Goal: Information Seeking & Learning: Learn about a topic

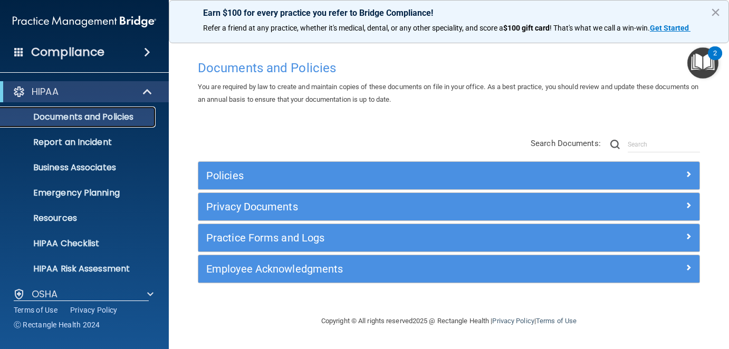
click at [61, 116] on p "Documents and Policies" at bounding box center [79, 117] width 144 height 11
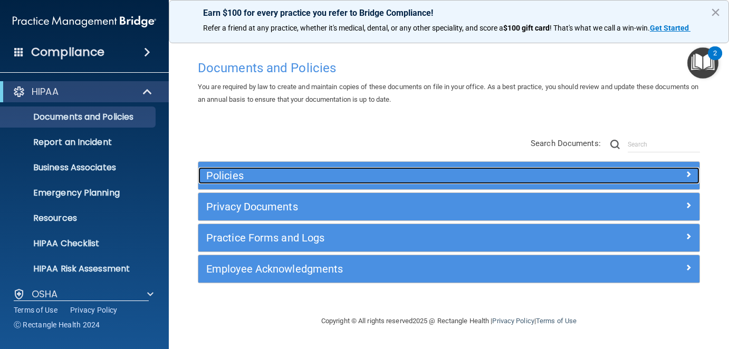
click at [276, 176] on h5 "Policies" at bounding box center [386, 176] width 361 height 12
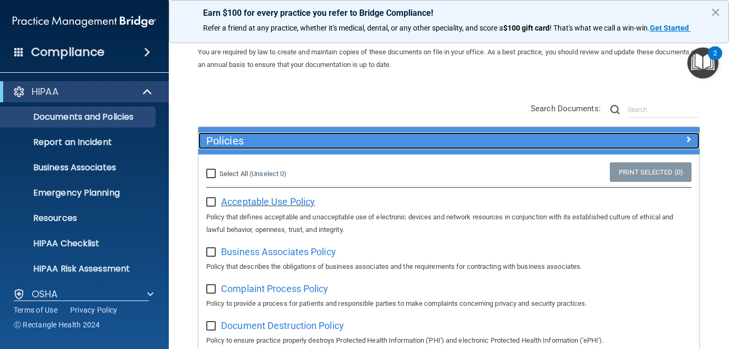
scroll to position [53, 0]
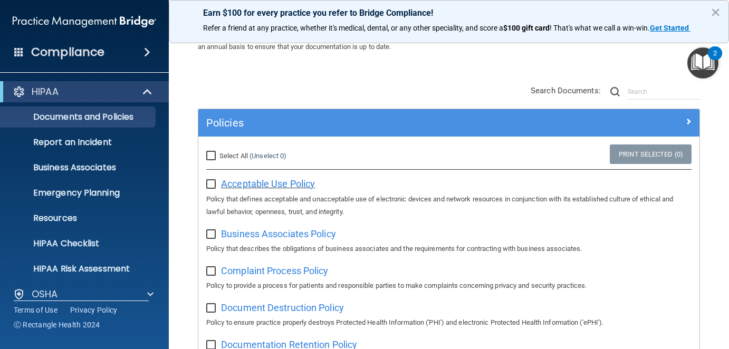
click at [265, 185] on span "Acceptable Use Policy" at bounding box center [268, 183] width 94 height 11
click at [209, 157] on input "Select All (Unselect 0) Unselect All" at bounding box center [212, 156] width 12 height 8
checkbox input "true"
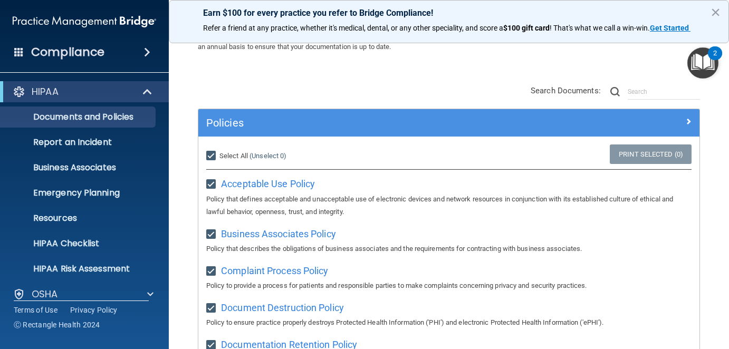
checkbox input "true"
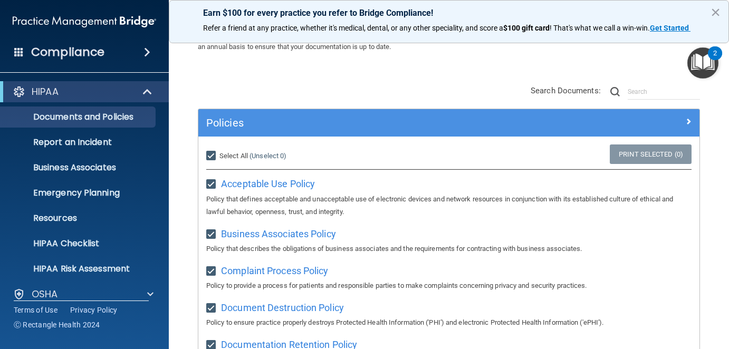
checkbox input "true"
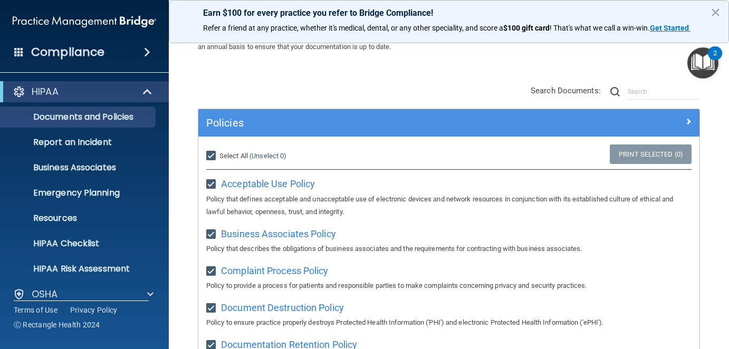
checkbox input "true"
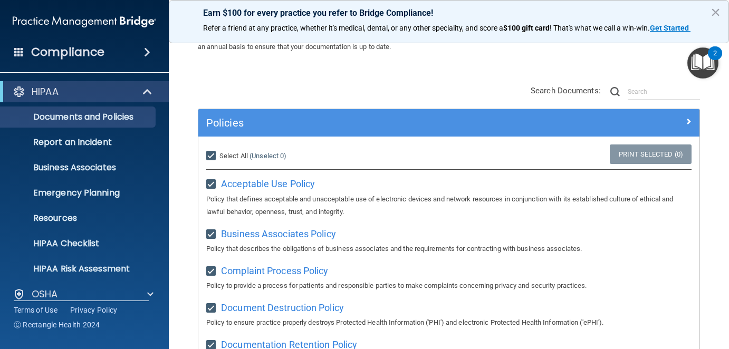
checkbox input "true"
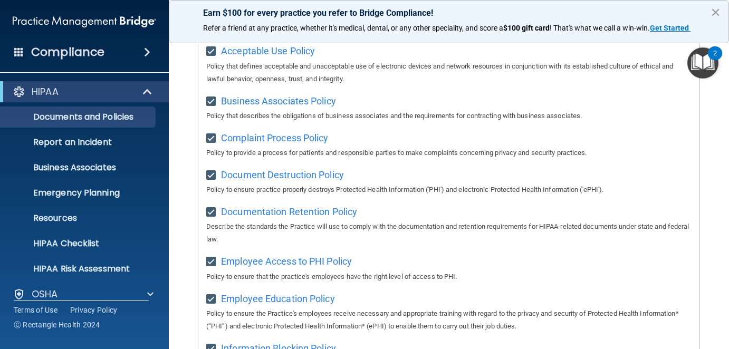
scroll to position [0, 0]
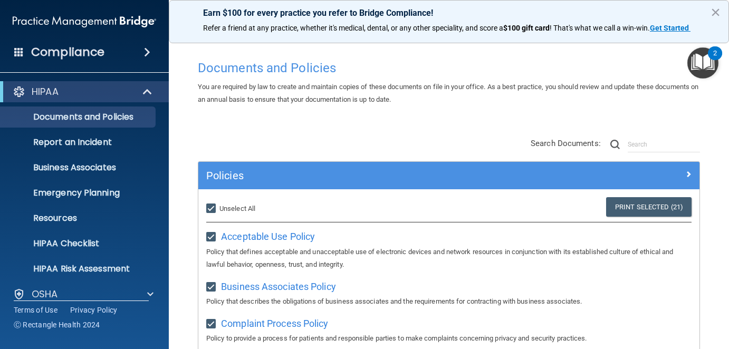
click at [212, 208] on input "Select All (Unselect 21) Unselect All" at bounding box center [212, 209] width 12 height 8
checkbox input "false"
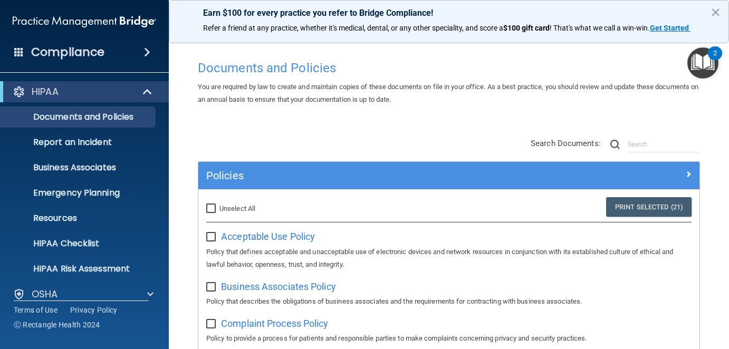
checkbox input "false"
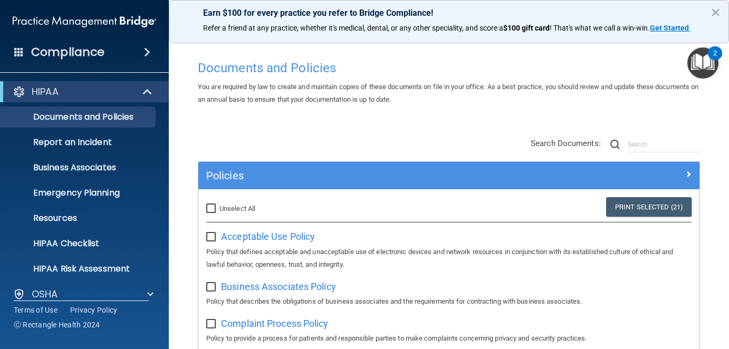
checkbox input "false"
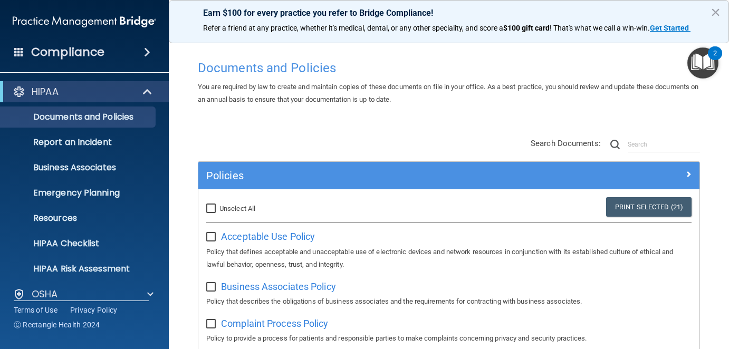
checkbox input "false"
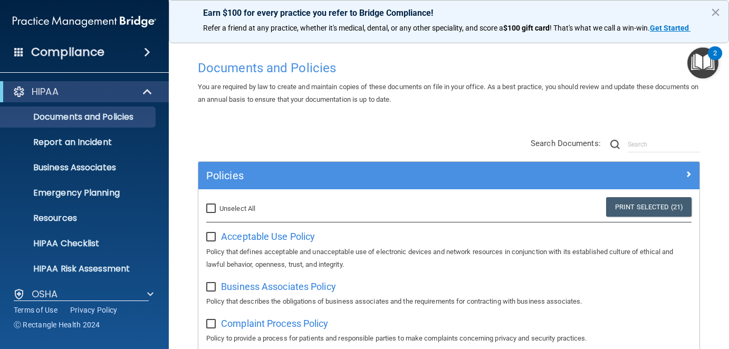
checkbox input "false"
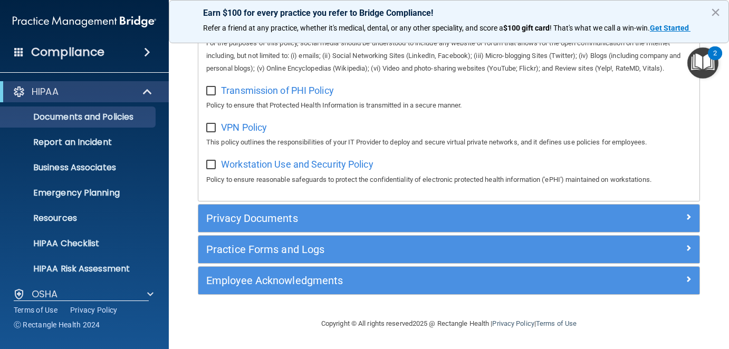
scroll to position [925, 0]
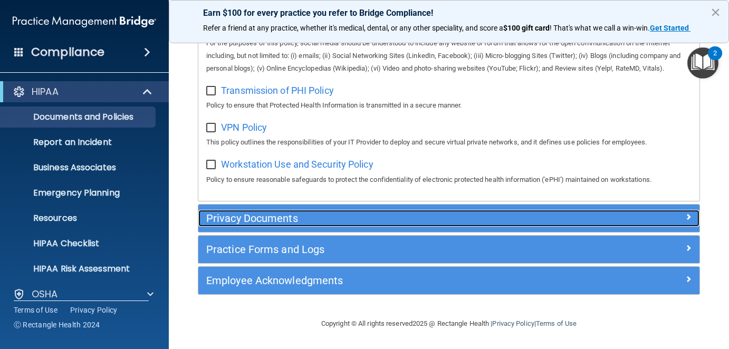
click at [231, 222] on h5 "Privacy Documents" at bounding box center [386, 219] width 361 height 12
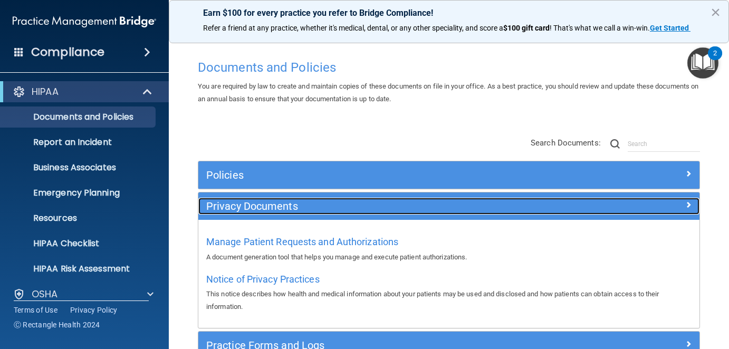
scroll to position [0, 0]
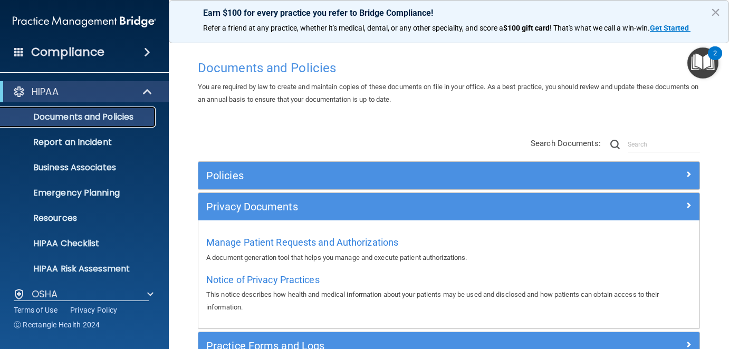
click at [61, 116] on p "Documents and Policies" at bounding box center [79, 117] width 144 height 11
click at [62, 119] on p "Documents and Policies" at bounding box center [79, 117] width 144 height 11
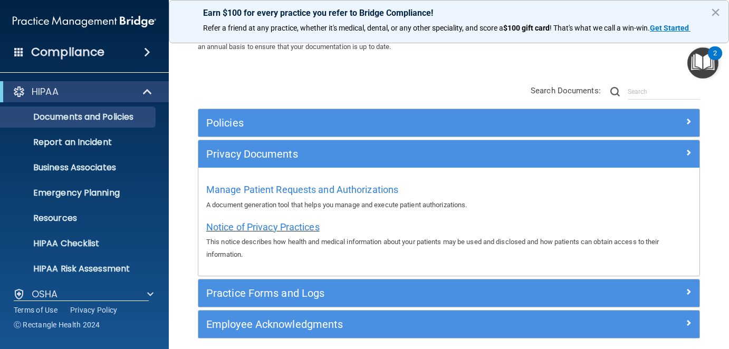
click at [259, 226] on span "Notice of Privacy Practices" at bounding box center [262, 227] width 113 height 11
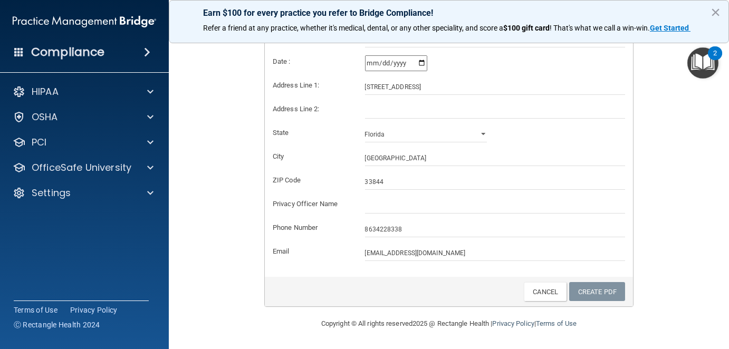
scroll to position [248, 0]
click at [588, 295] on link "Create PDF" at bounding box center [598, 292] width 56 height 20
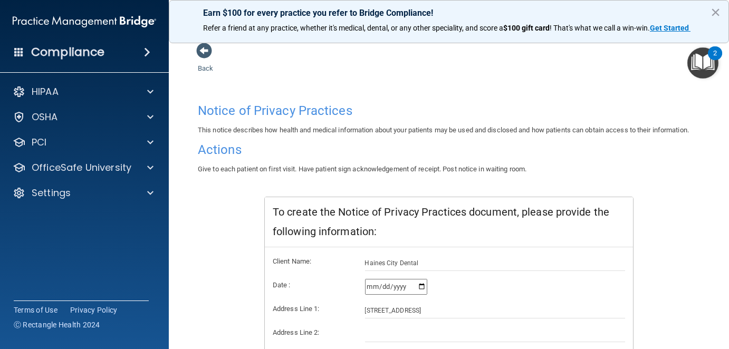
scroll to position [0, 0]
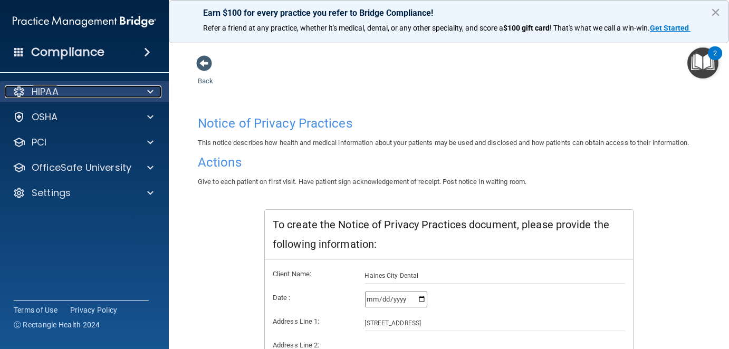
click at [58, 88] on p "HIPAA" at bounding box center [45, 92] width 27 height 13
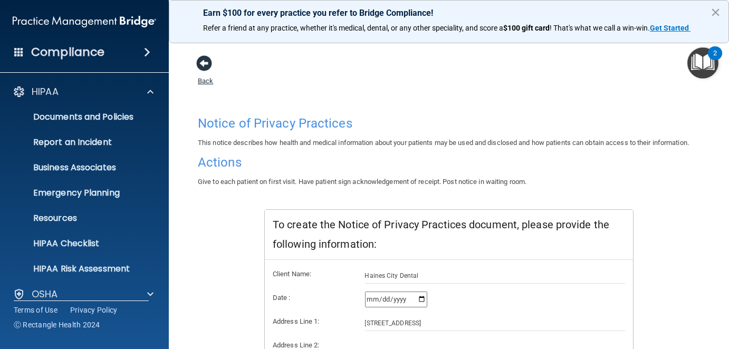
click at [202, 66] on span at bounding box center [204, 63] width 16 height 16
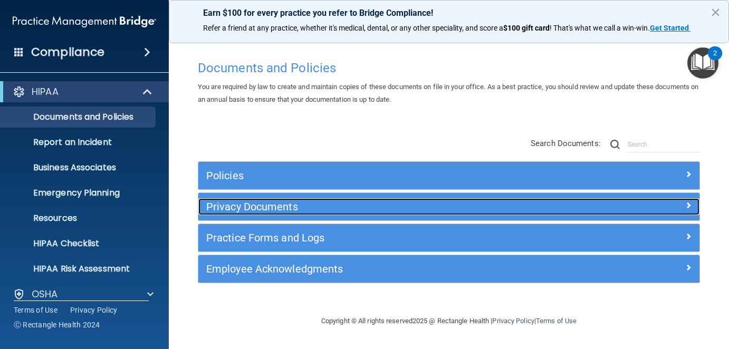
click at [255, 204] on h5 "Privacy Documents" at bounding box center [386, 207] width 361 height 12
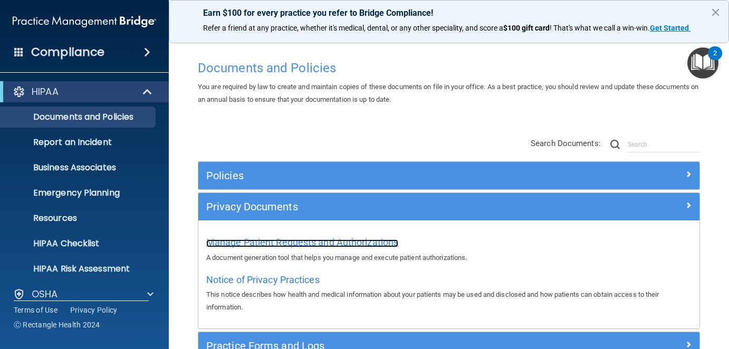
click at [284, 240] on span "Manage Patient Requests and Authorizations" at bounding box center [302, 242] width 192 height 11
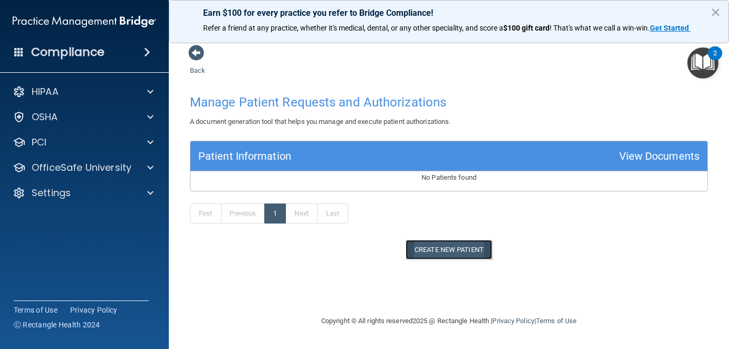
click at [461, 248] on button "Create New Patient" at bounding box center [449, 250] width 87 height 20
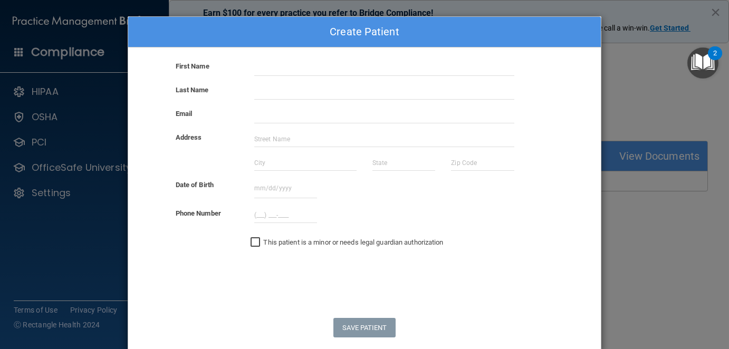
click at [214, 30] on div "Create Patient" at bounding box center [364, 32] width 473 height 31
click at [138, 33] on div "Create Patient" at bounding box center [364, 32] width 473 height 31
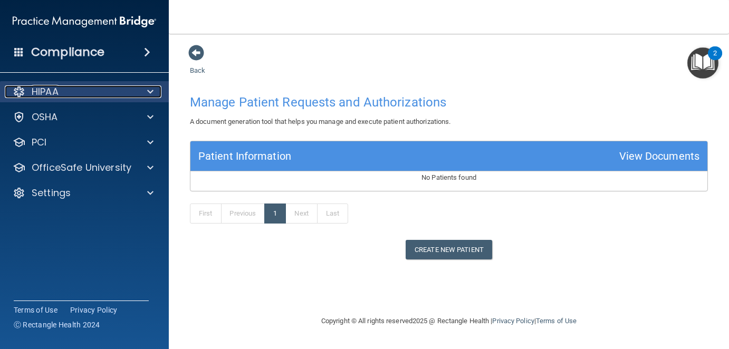
click at [48, 90] on p "HIPAA" at bounding box center [45, 92] width 27 height 13
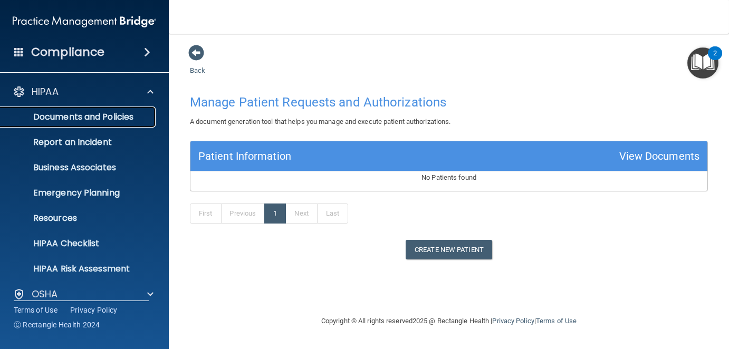
click at [76, 113] on p "Documents and Policies" at bounding box center [79, 117] width 144 height 11
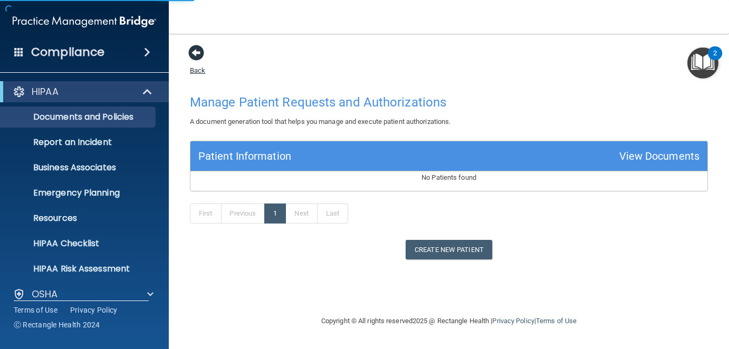
click at [190, 50] on span at bounding box center [196, 53] width 16 height 16
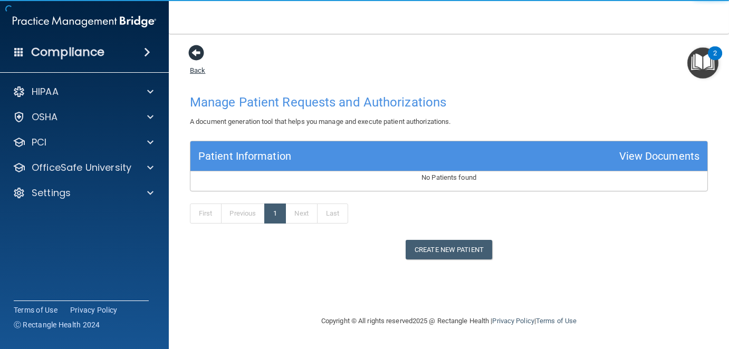
click at [194, 49] on span at bounding box center [196, 53] width 16 height 16
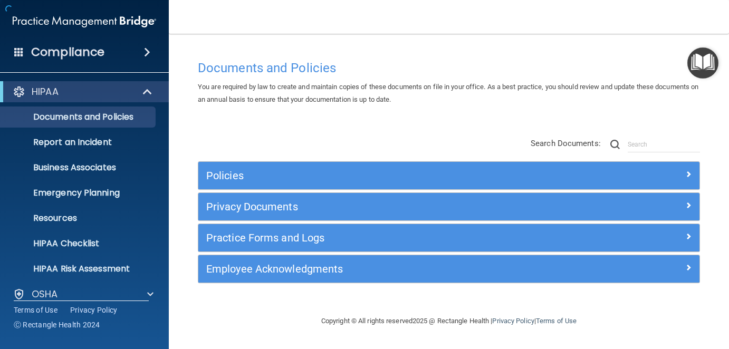
click at [194, 50] on div "Documents and Policies You are required by law to create and maintain copies of…" at bounding box center [449, 174] width 518 height 260
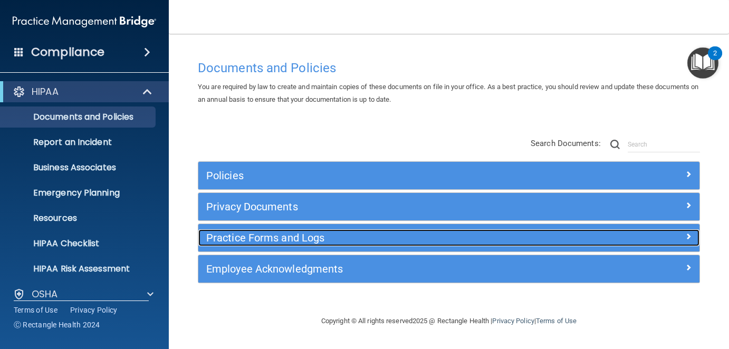
click at [245, 233] on h5 "Practice Forms and Logs" at bounding box center [386, 238] width 361 height 12
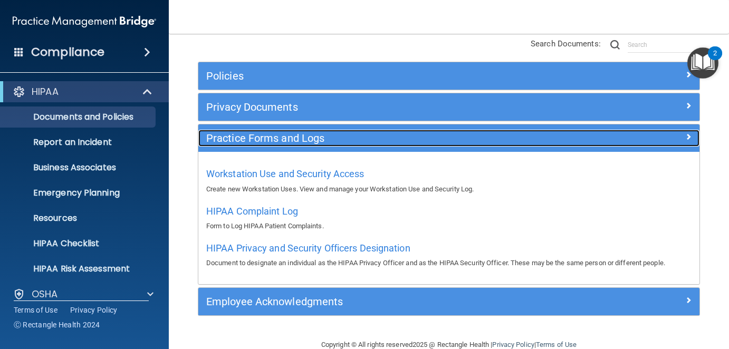
scroll to position [106, 0]
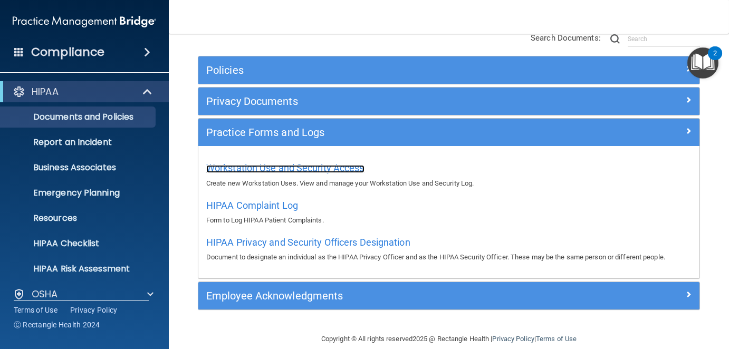
click at [301, 166] on span "Workstation Use and Security Access" at bounding box center [285, 168] width 158 height 11
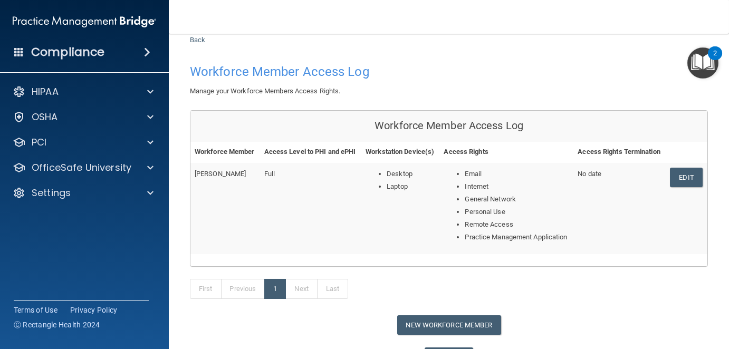
scroll to position [8, 0]
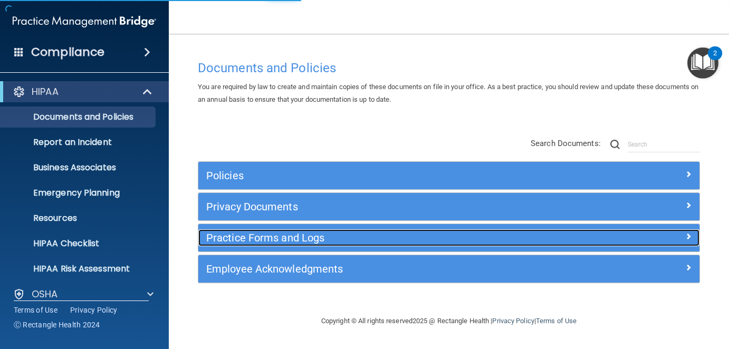
click at [292, 234] on h5 "Practice Forms and Logs" at bounding box center [386, 238] width 361 height 12
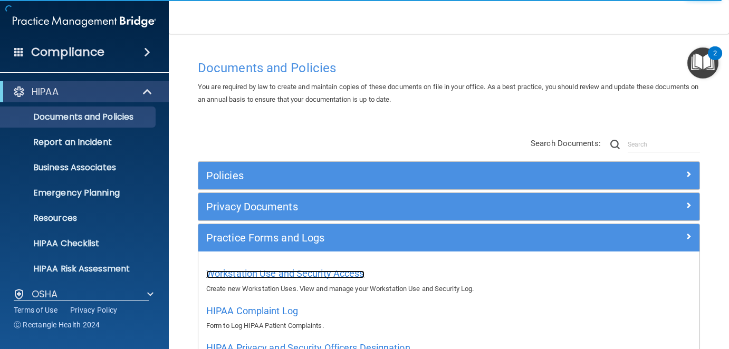
click at [315, 272] on span "Workstation Use and Security Access" at bounding box center [285, 273] width 158 height 11
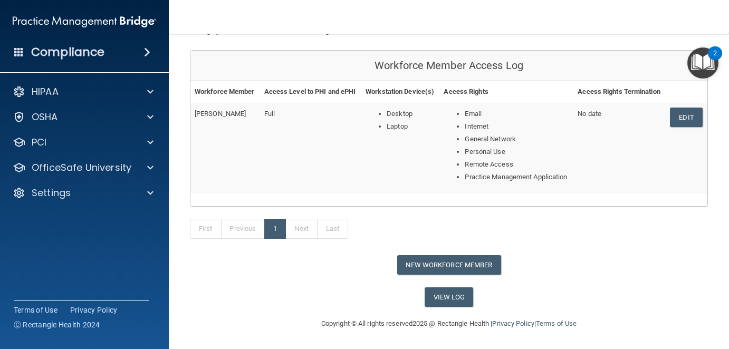
scroll to position [113, 0]
click at [62, 53] on h4 "Compliance" at bounding box center [67, 52] width 73 height 15
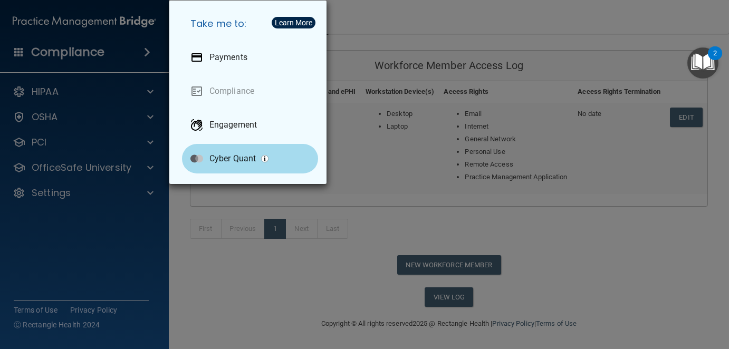
drag, startPoint x: 374, startPoint y: 151, endPoint x: 242, endPoint y: 137, distance: 132.7
click at [373, 151] on div "Take me to: Payments Compliance Engagement Cyber Quant" at bounding box center [364, 174] width 729 height 349
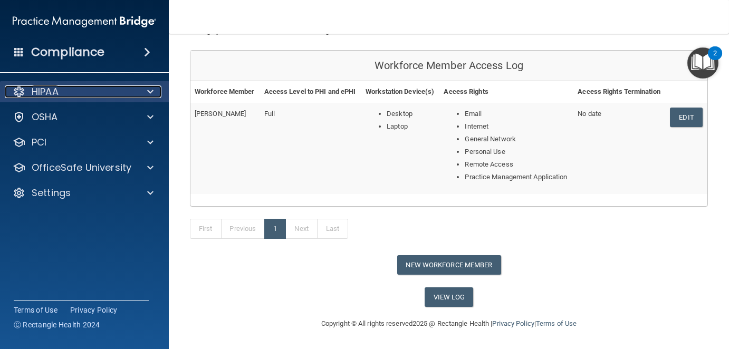
click at [36, 96] on p "HIPAA" at bounding box center [45, 92] width 27 height 13
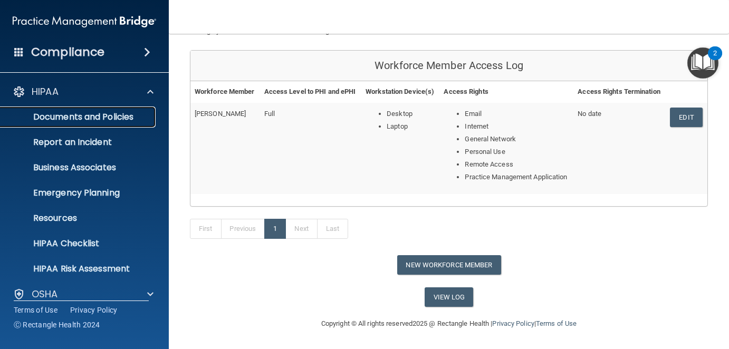
click at [48, 118] on p "Documents and Policies" at bounding box center [79, 117] width 144 height 11
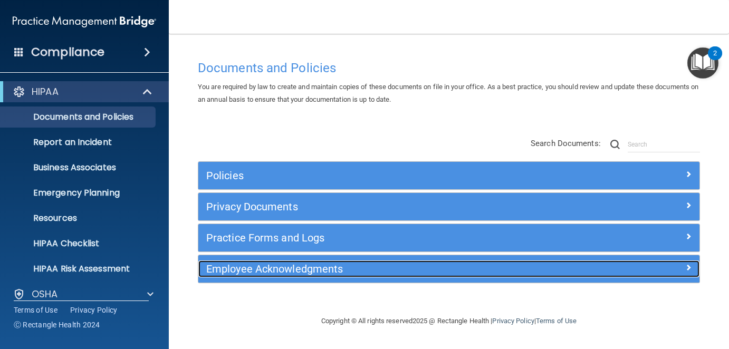
click at [274, 268] on h5 "Employee Acknowledgments" at bounding box center [386, 269] width 361 height 12
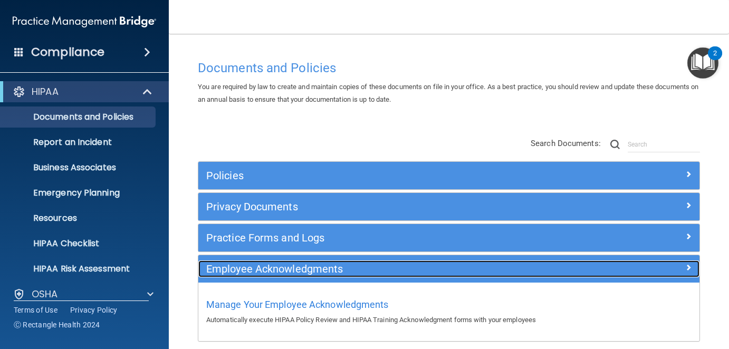
scroll to position [45, 0]
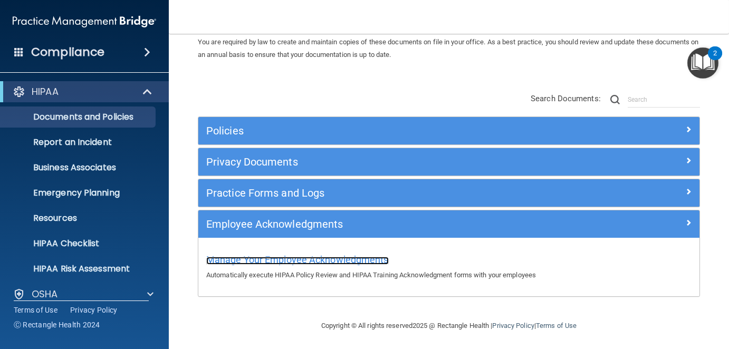
click at [270, 258] on span "Manage Your Employee Acknowledgments" at bounding box center [297, 259] width 183 height 11
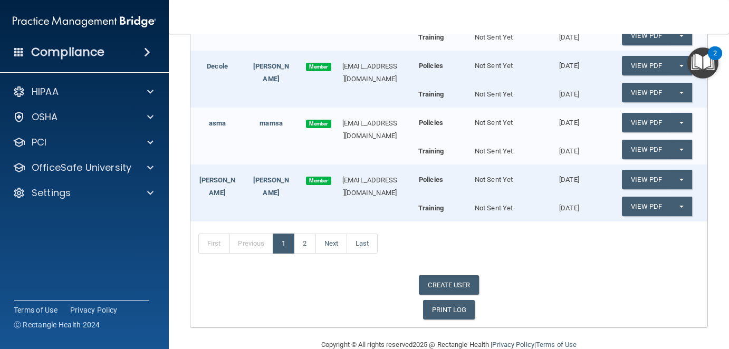
scroll to position [589, 0]
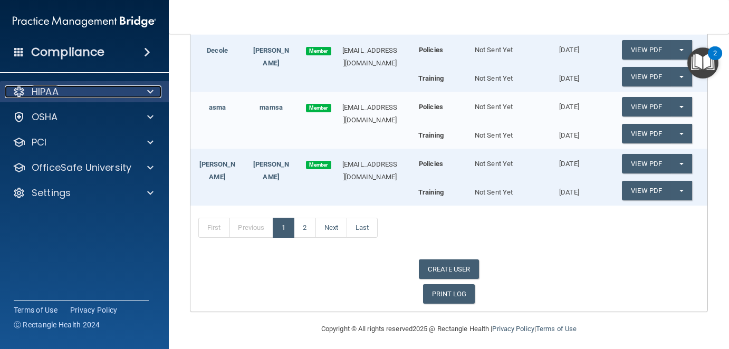
click at [63, 87] on div "HIPAA" at bounding box center [70, 92] width 131 height 13
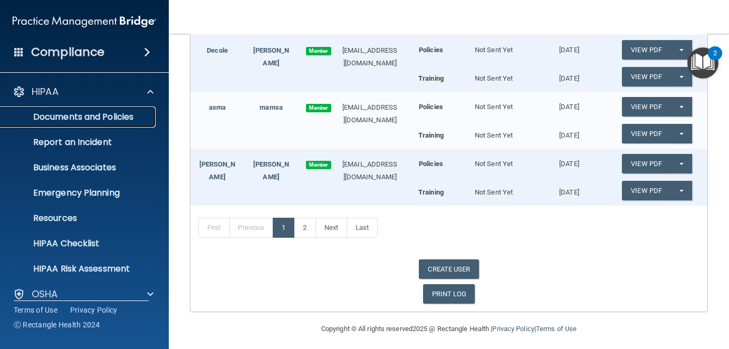
click at [97, 117] on p "Documents and Policies" at bounding box center [79, 117] width 144 height 11
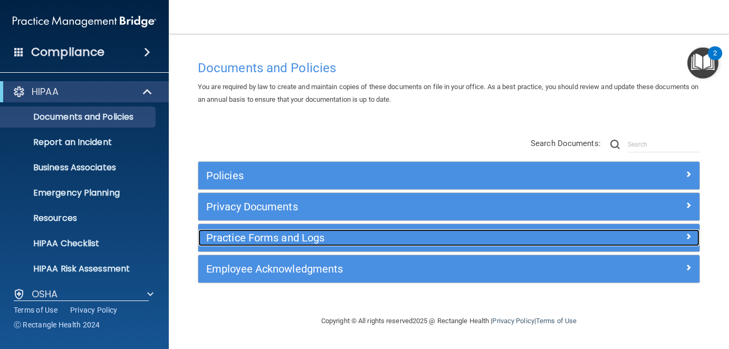
click at [259, 239] on h5 "Practice Forms and Logs" at bounding box center [386, 238] width 361 height 12
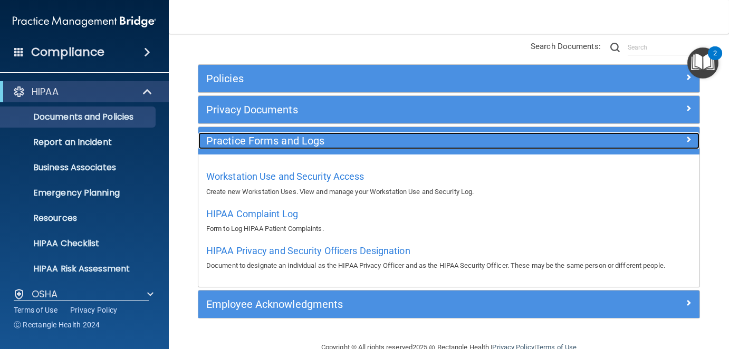
scroll to position [106, 0]
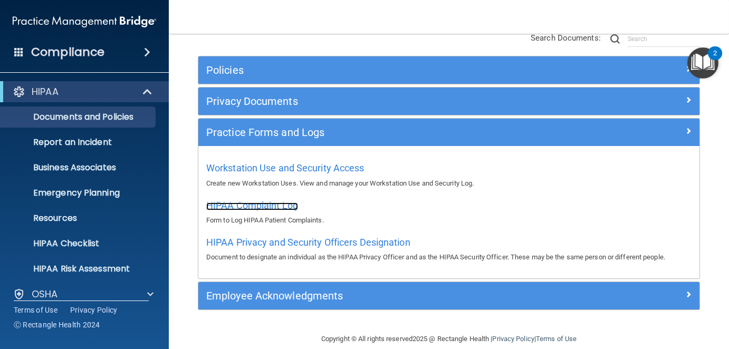
click at [270, 206] on span "HIPAA Complaint Log" at bounding box center [252, 205] width 92 height 11
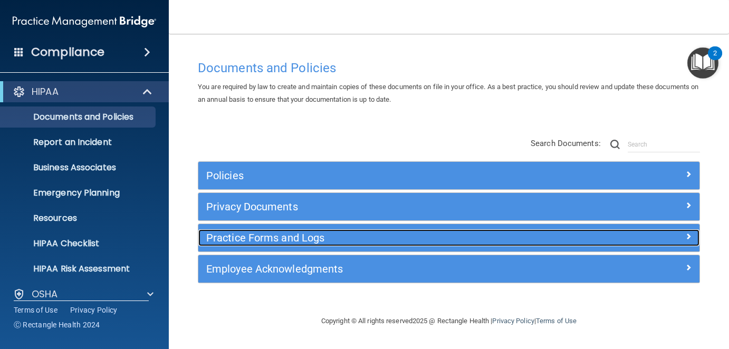
click at [258, 236] on h5 "Practice Forms and Logs" at bounding box center [386, 238] width 361 height 12
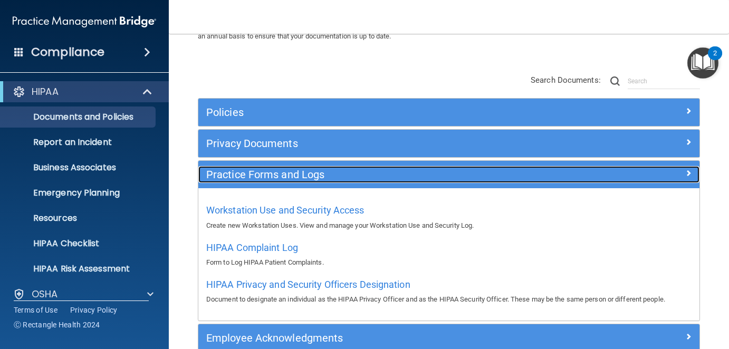
scroll to position [106, 0]
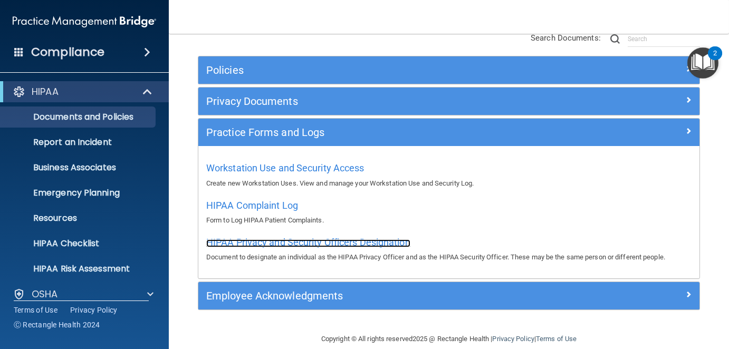
click at [266, 241] on span "HIPAA Privacy and Security Officers Designation" at bounding box center [308, 242] width 204 height 11
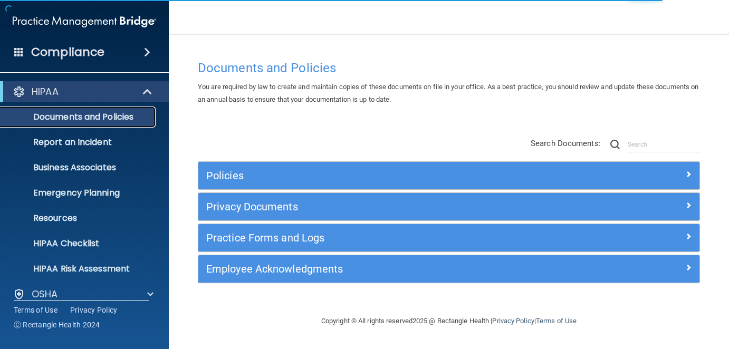
click at [101, 118] on p "Documents and Policies" at bounding box center [79, 117] width 144 height 11
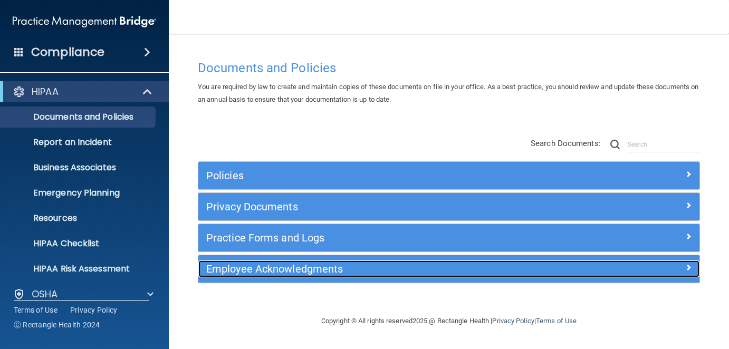
click at [272, 267] on h5 "Employee Acknowledgments" at bounding box center [386, 269] width 361 height 12
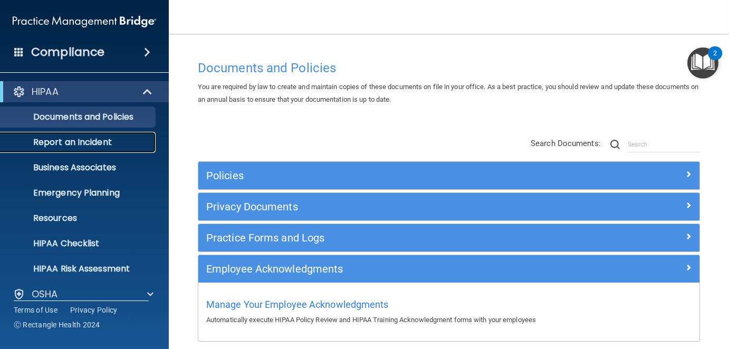
click at [73, 144] on p "Report an Incident" at bounding box center [79, 142] width 144 height 11
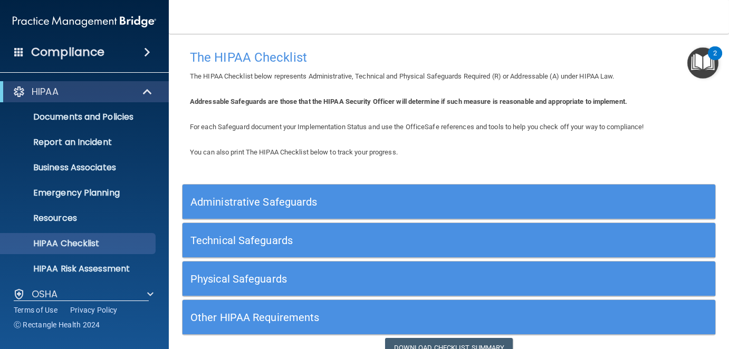
click at [269, 200] on h5 "Administrative Safeguards" at bounding box center [383, 202] width 384 height 12
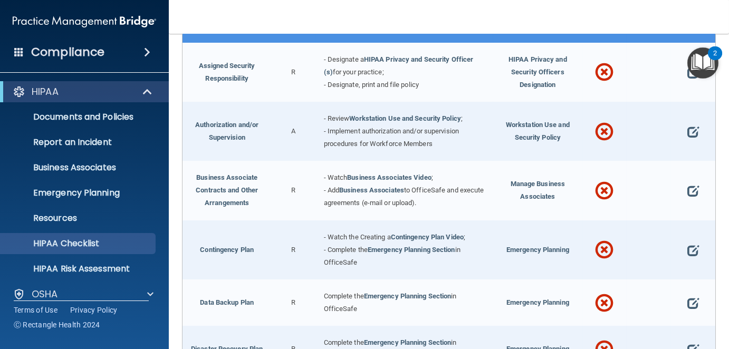
scroll to position [158, 0]
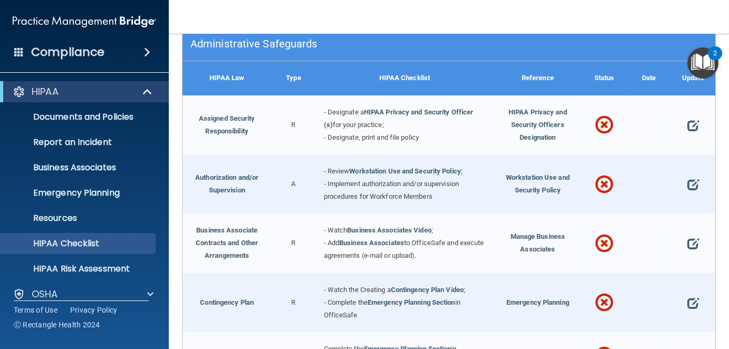
click at [601, 119] on span at bounding box center [604, 125] width 18 height 36
click at [688, 124] on span at bounding box center [694, 125] width 12 height 23
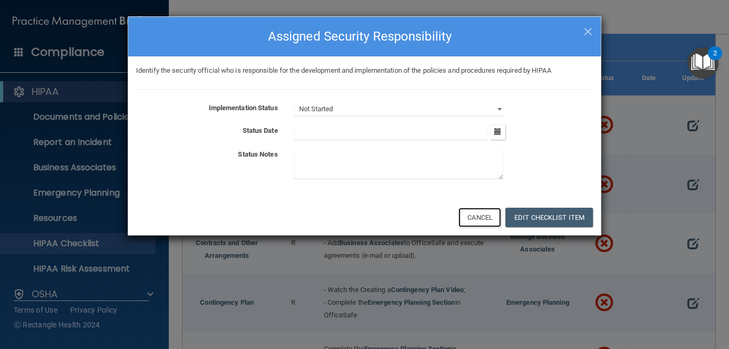
click at [486, 220] on button "Cancel" at bounding box center [480, 218] width 43 height 20
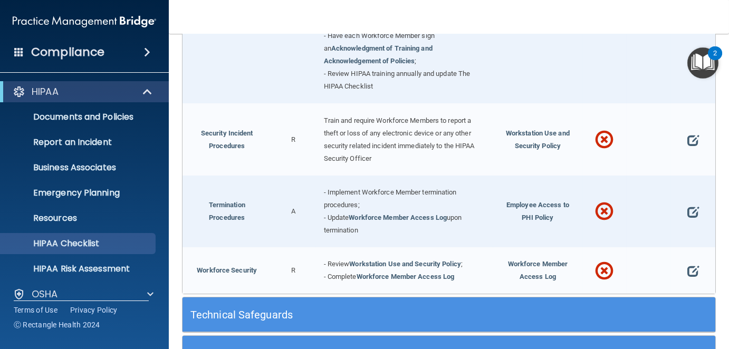
scroll to position [1081, 0]
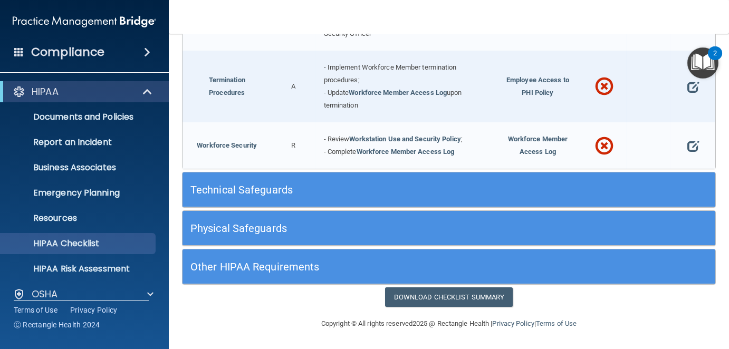
click at [254, 190] on h5 "Technical Safeguards" at bounding box center [383, 190] width 384 height 12
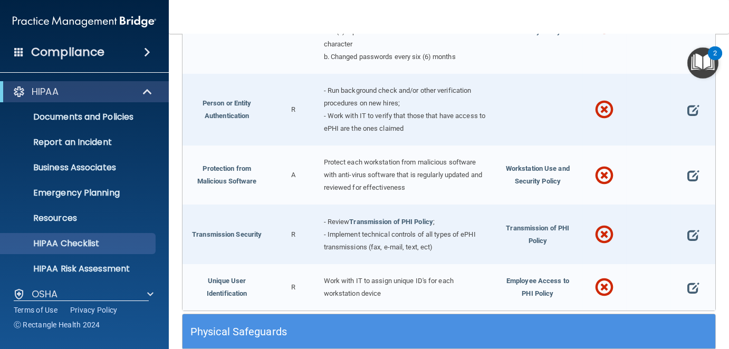
scroll to position [1907, 0]
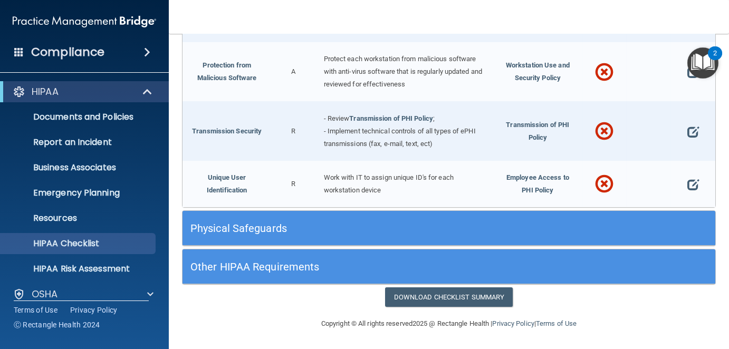
click at [252, 226] on h5 "Physical Safeguards" at bounding box center [383, 229] width 384 height 12
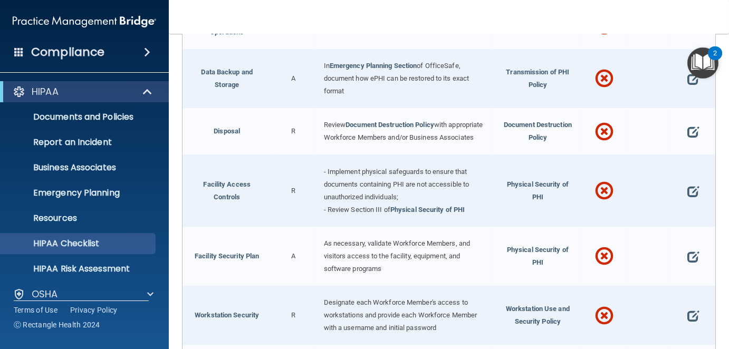
scroll to position [2353, 0]
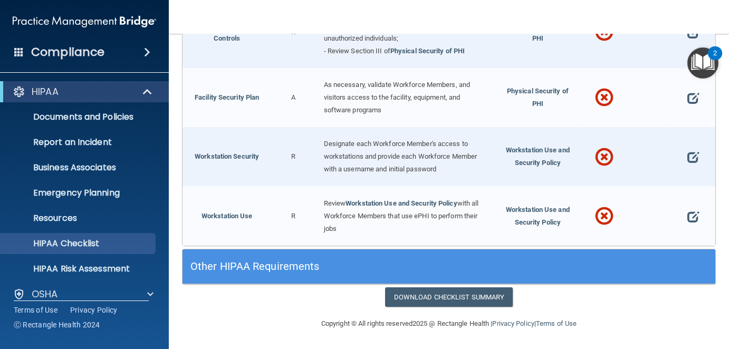
click at [262, 268] on h5 "Other HIPAA Requirements" at bounding box center [383, 267] width 384 height 12
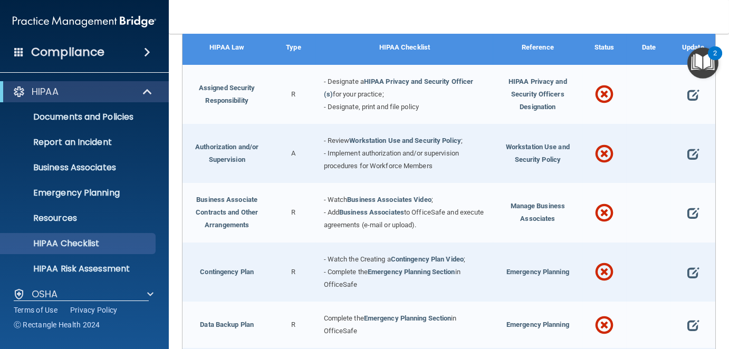
scroll to position [0, 0]
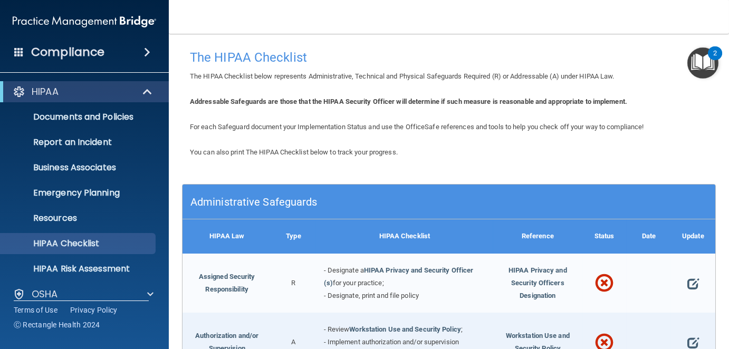
click at [714, 53] on div "2" at bounding box center [716, 60] width 4 height 14
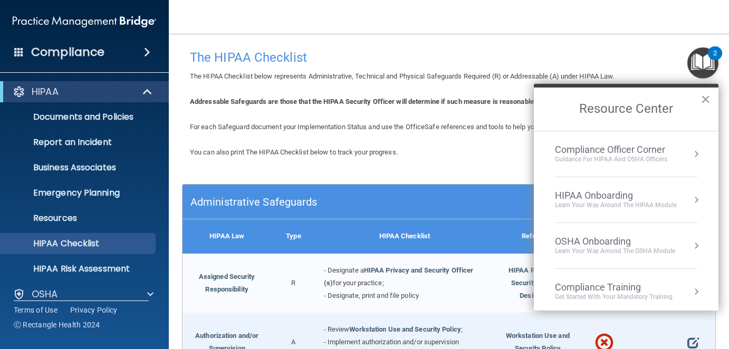
click at [703, 97] on button "×" at bounding box center [706, 99] width 10 height 17
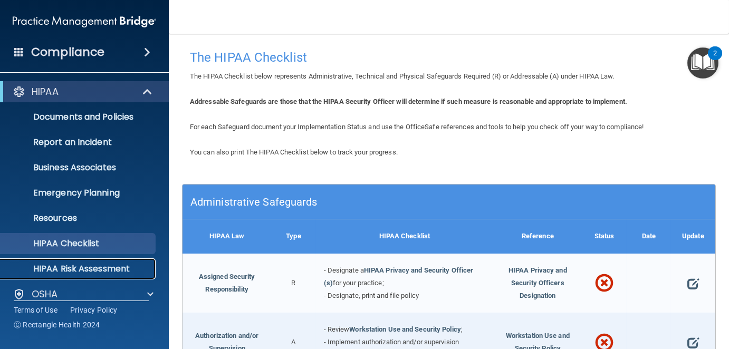
click at [101, 267] on p "HIPAA Risk Assessment" at bounding box center [79, 269] width 144 height 11
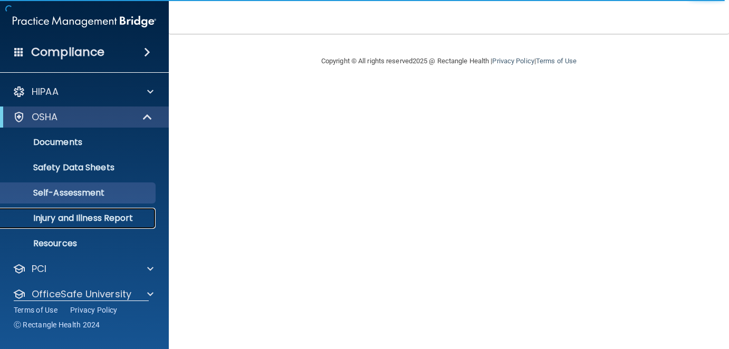
click at [65, 214] on p "Injury and Illness Report" at bounding box center [79, 218] width 144 height 11
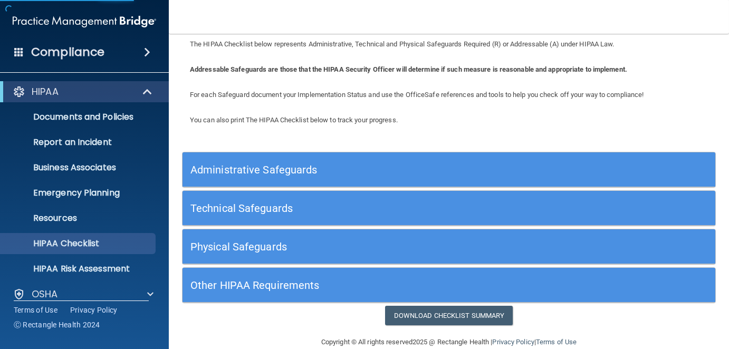
scroll to position [49, 0]
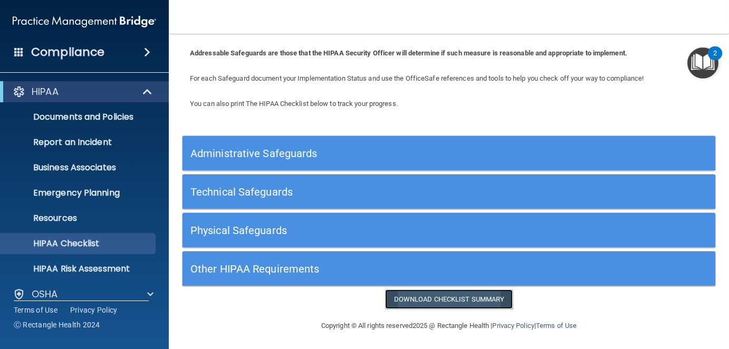
click at [453, 296] on link "Download Checklist Summary" at bounding box center [449, 300] width 128 height 20
click at [232, 153] on h5 "Administrative Safeguards" at bounding box center [383, 154] width 384 height 12
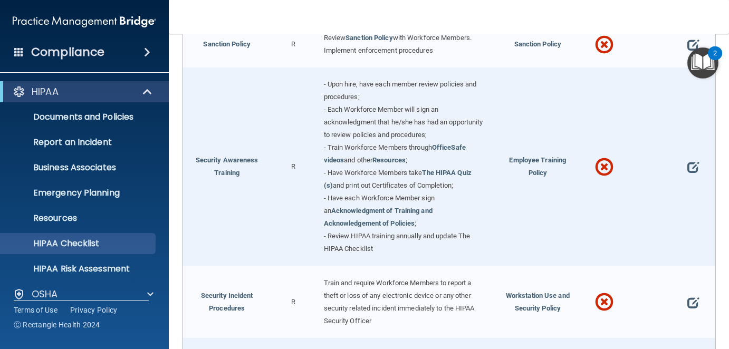
scroll to position [1051, 0]
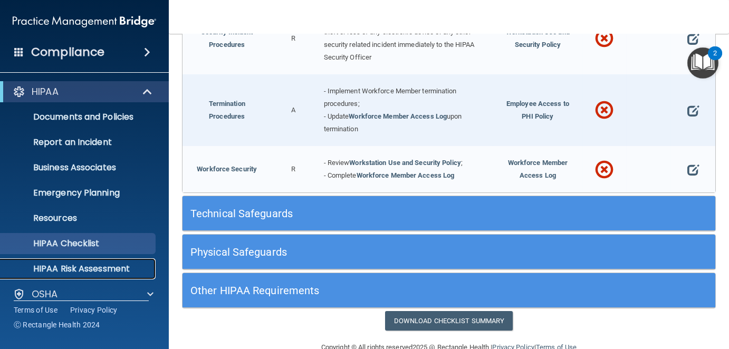
click at [75, 271] on p "HIPAA Risk Assessment" at bounding box center [79, 269] width 144 height 11
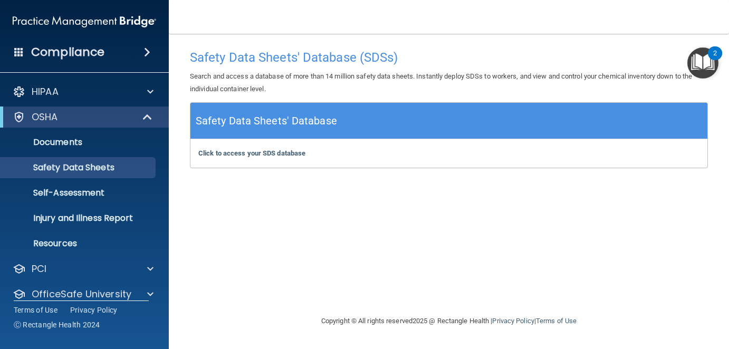
click at [263, 117] on h5 "Safety Data Sheets' Database" at bounding box center [266, 121] width 141 height 18
click at [712, 52] on div "2" at bounding box center [715, 53] width 14 height 14
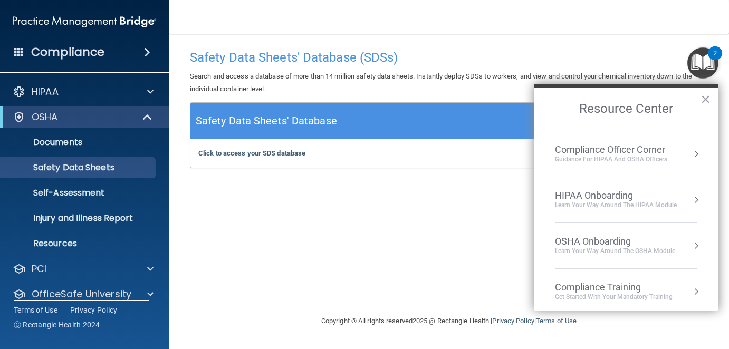
click at [541, 54] on h4 "Safety Data Sheets' Database (SDSs)" at bounding box center [449, 58] width 518 height 14
click at [708, 94] on button "×" at bounding box center [706, 99] width 10 height 17
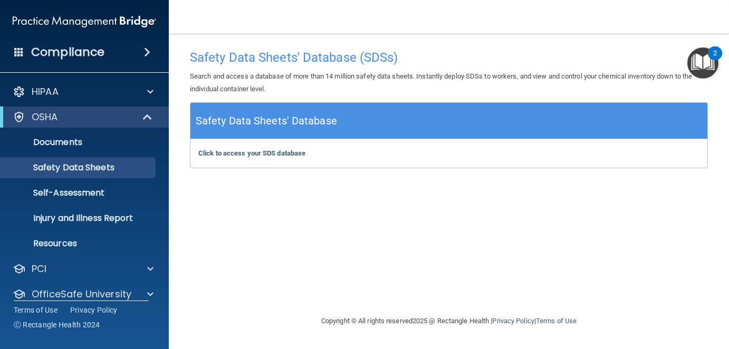
click at [700, 62] on img "Open Resource Center, 2 new notifications" at bounding box center [703, 63] width 31 height 31
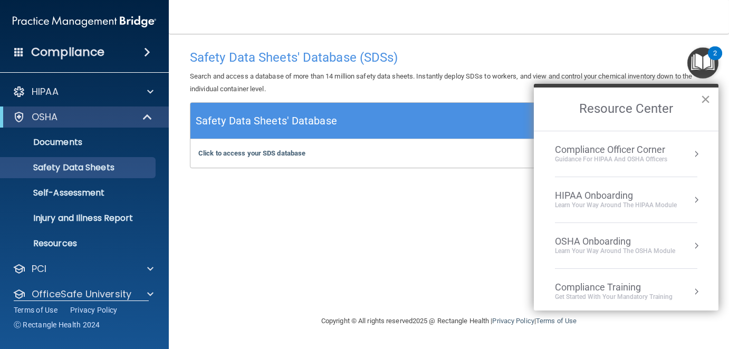
click at [705, 97] on button "×" at bounding box center [706, 99] width 10 height 17
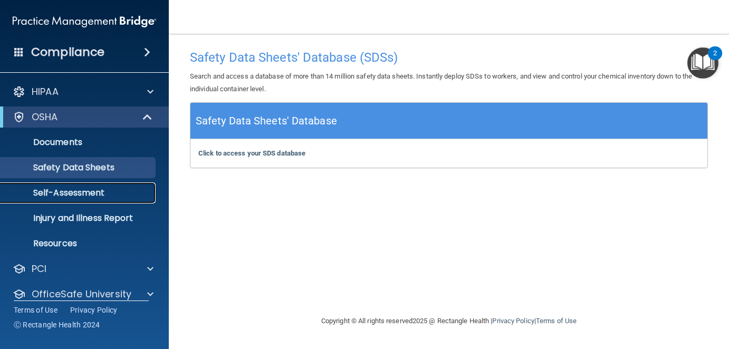
click at [89, 190] on p "Self-Assessment" at bounding box center [79, 193] width 144 height 11
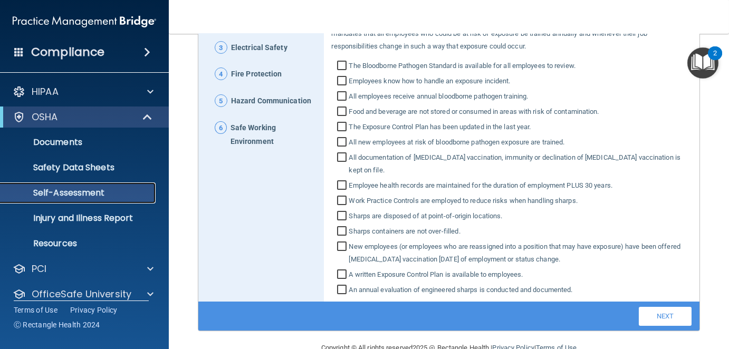
scroll to position [208, 0]
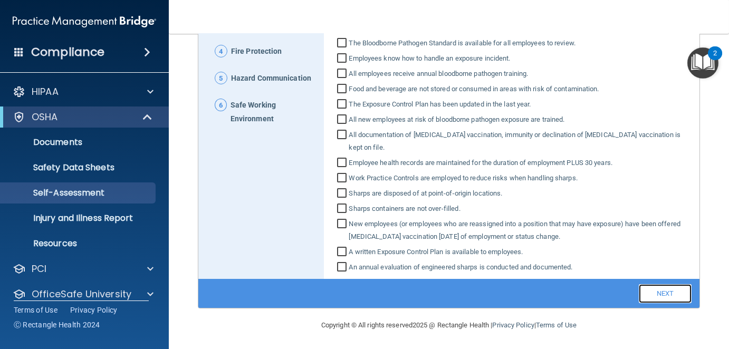
click at [657, 292] on link "Next" at bounding box center [665, 294] width 53 height 19
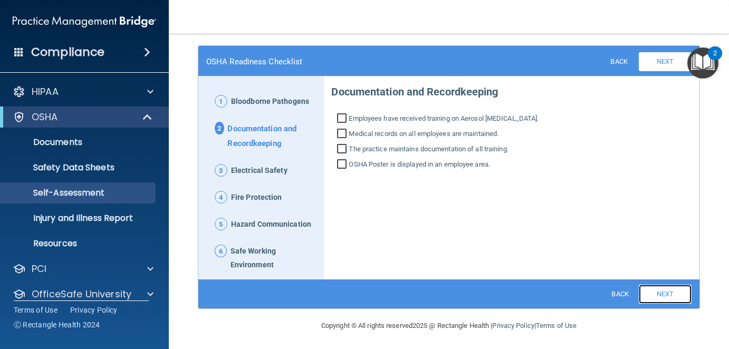
scroll to position [63, 0]
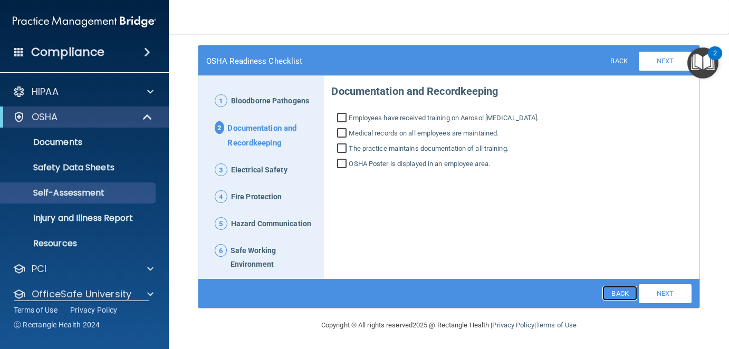
click at [615, 288] on link "Back" at bounding box center [620, 293] width 34 height 15
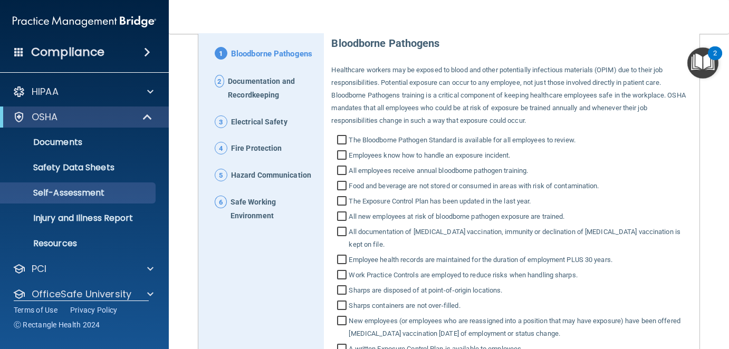
scroll to position [208, 0]
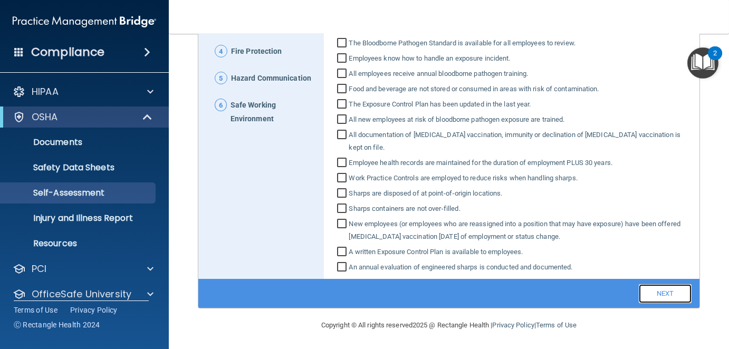
click at [668, 290] on link "Next" at bounding box center [665, 294] width 53 height 19
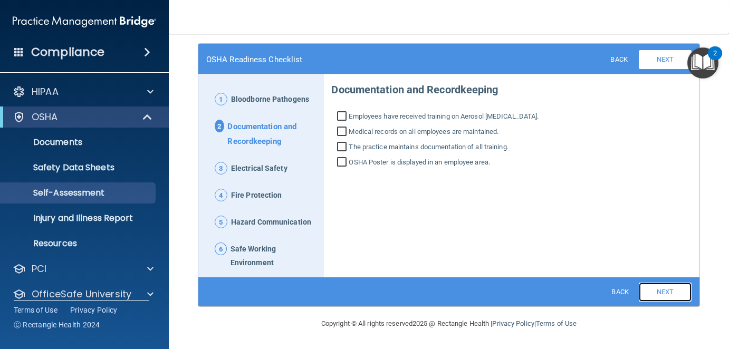
scroll to position [63, 0]
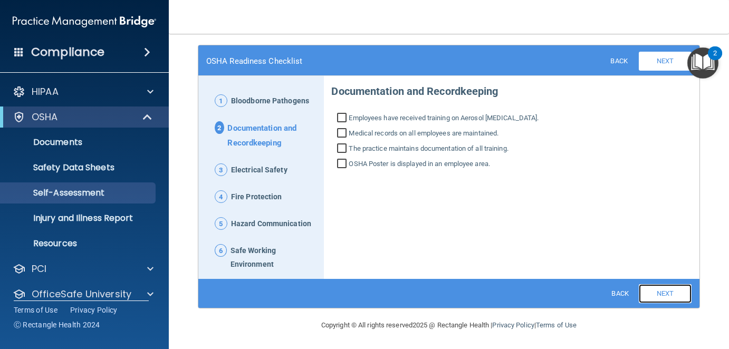
click at [648, 297] on link "Next" at bounding box center [665, 294] width 53 height 19
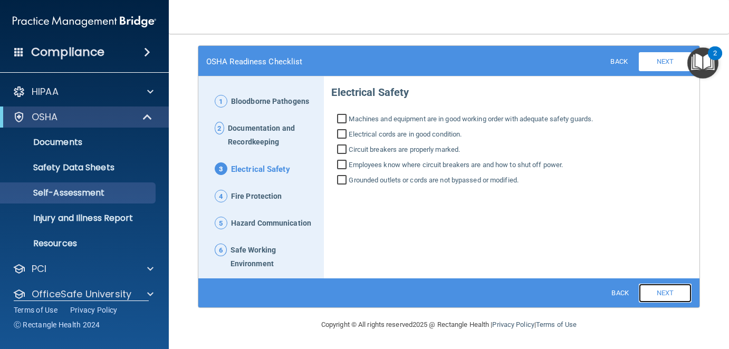
click at [648, 297] on link "Next" at bounding box center [665, 293] width 53 height 19
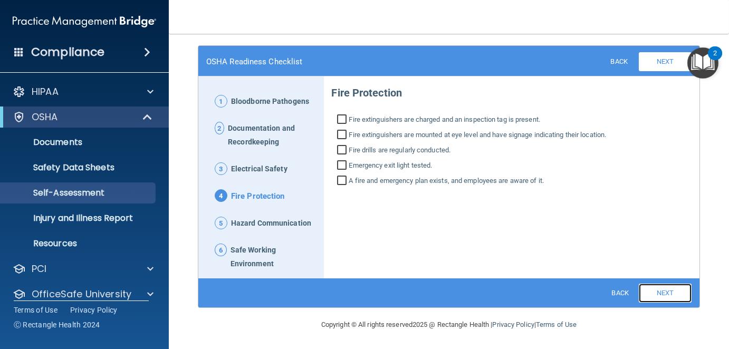
click at [648, 297] on link "Next" at bounding box center [665, 293] width 53 height 19
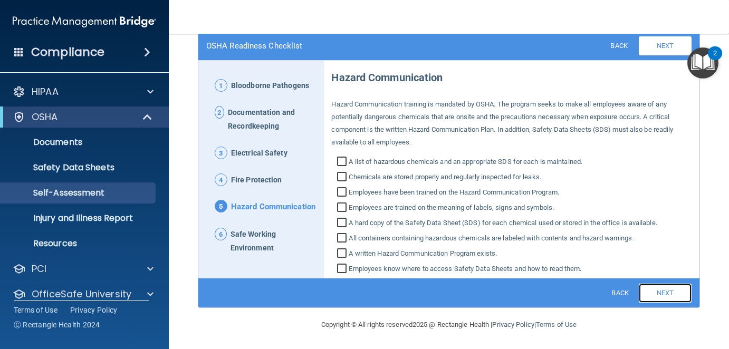
click at [648, 297] on link "Next" at bounding box center [665, 293] width 53 height 19
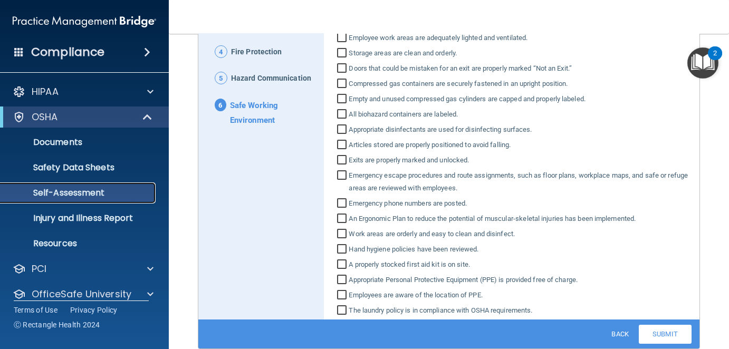
click at [75, 192] on p "Self-Assessment" at bounding box center [79, 193] width 144 height 11
click at [69, 215] on p "Injury and Illness Report" at bounding box center [79, 218] width 144 height 11
